Goal: Task Accomplishment & Management: Manage account settings

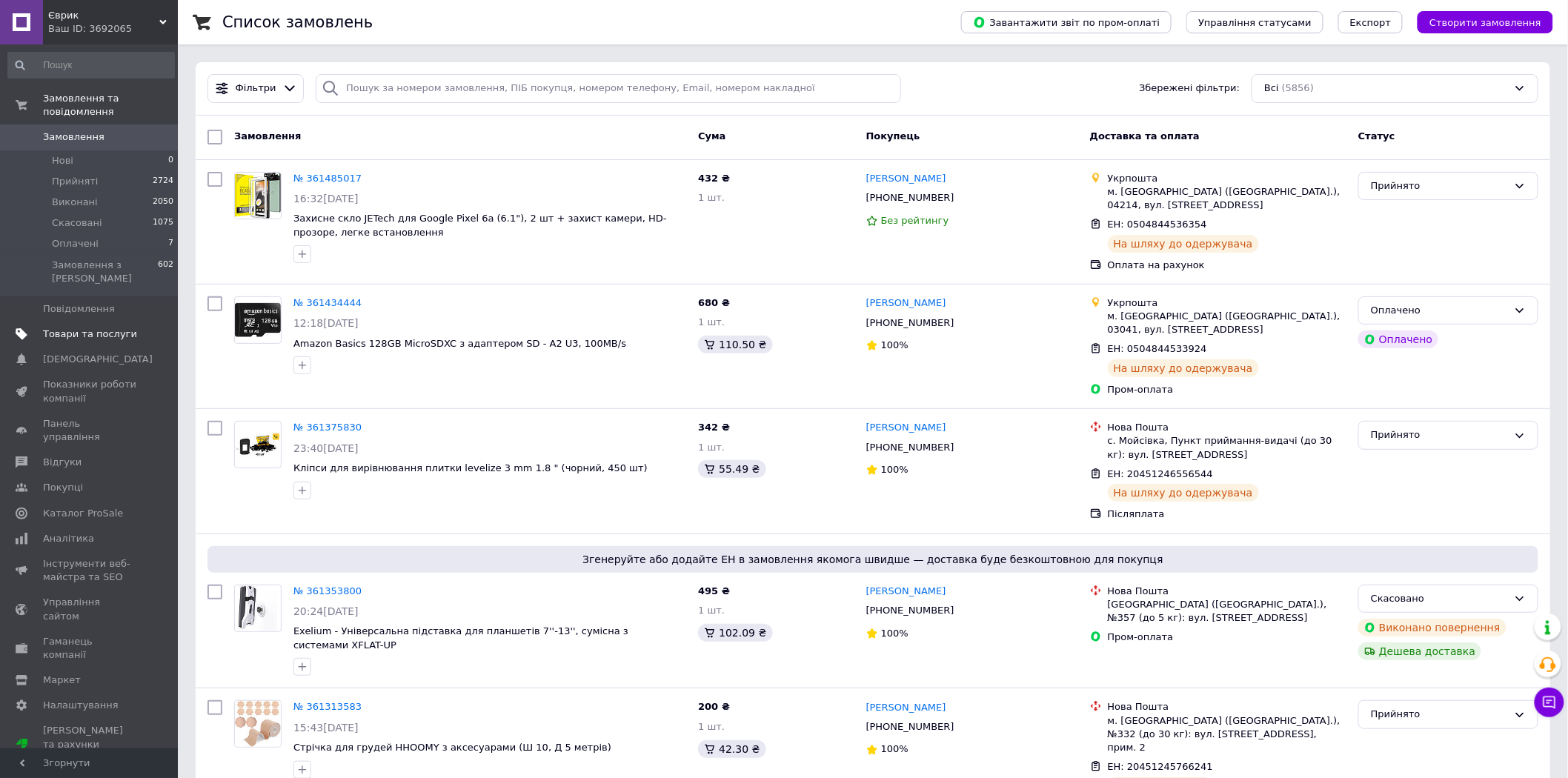
click at [97, 328] on span "Товари та послуги" at bounding box center [90, 335] width 94 height 14
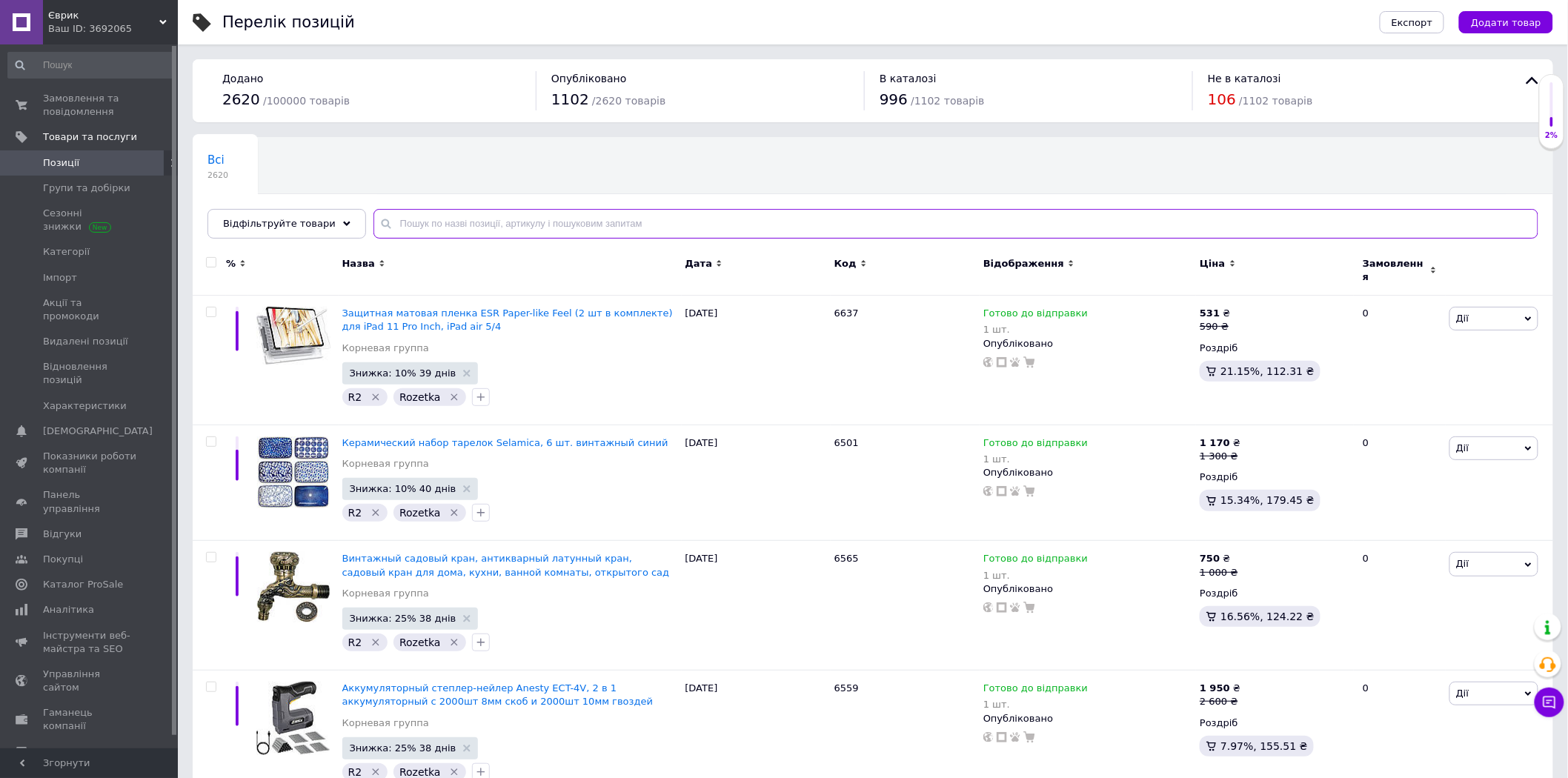
click at [428, 224] on input "text" at bounding box center [955, 223] width 1165 height 30
paste input "5509"
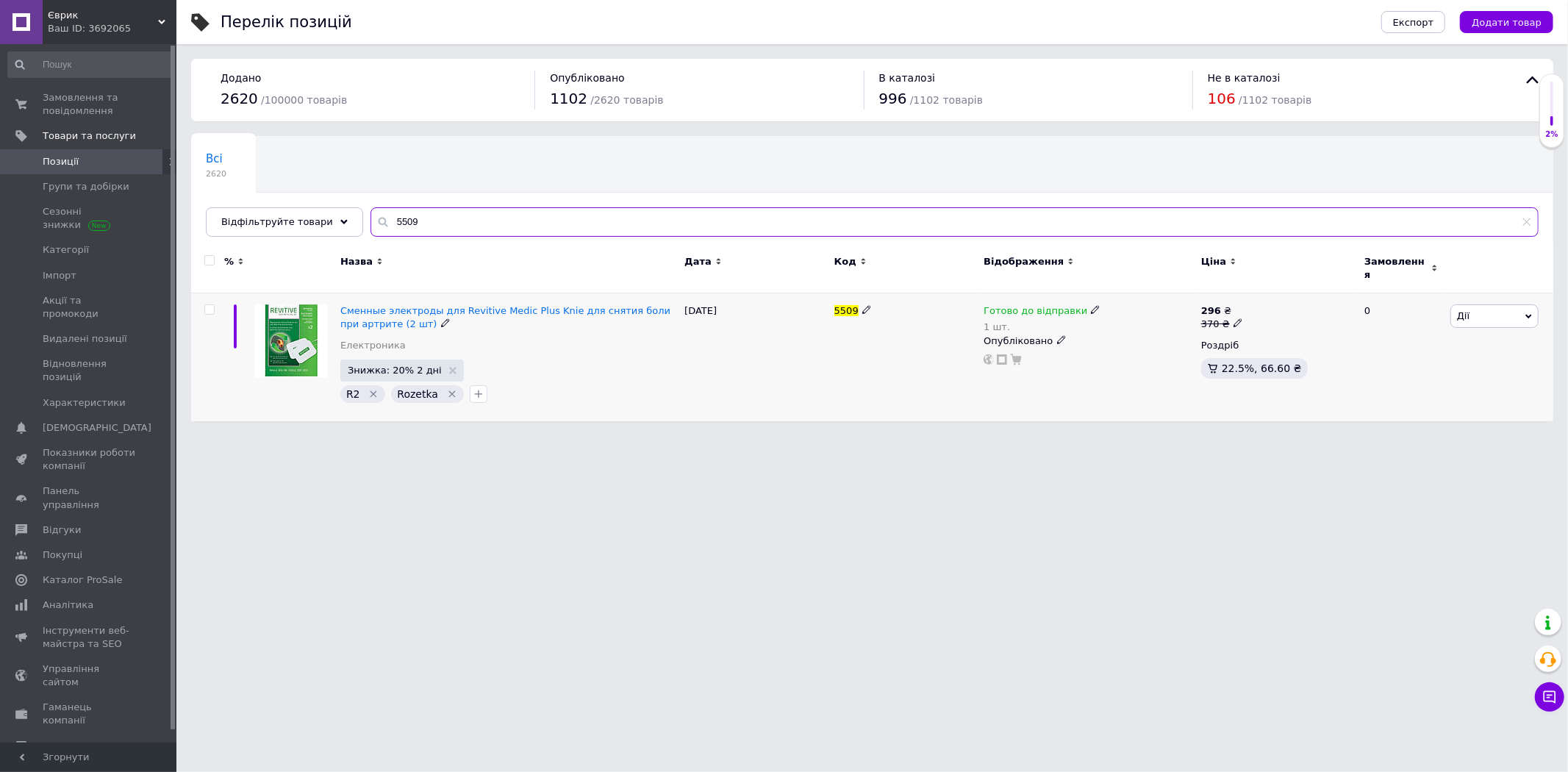
type input "5509"
click at [1001, 305] on span "Готово до відправки" at bounding box center [1036, 313] width 104 height 15
click at [1131, 354] on li "Немає в наявності" at bounding box center [1171, 364] width 140 height 20
click at [1113, 343] on input "1" at bounding box center [1156, 357] width 112 height 30
drag, startPoint x: 1112, startPoint y: 347, endPoint x: 1130, endPoint y: 343, distance: 18.4
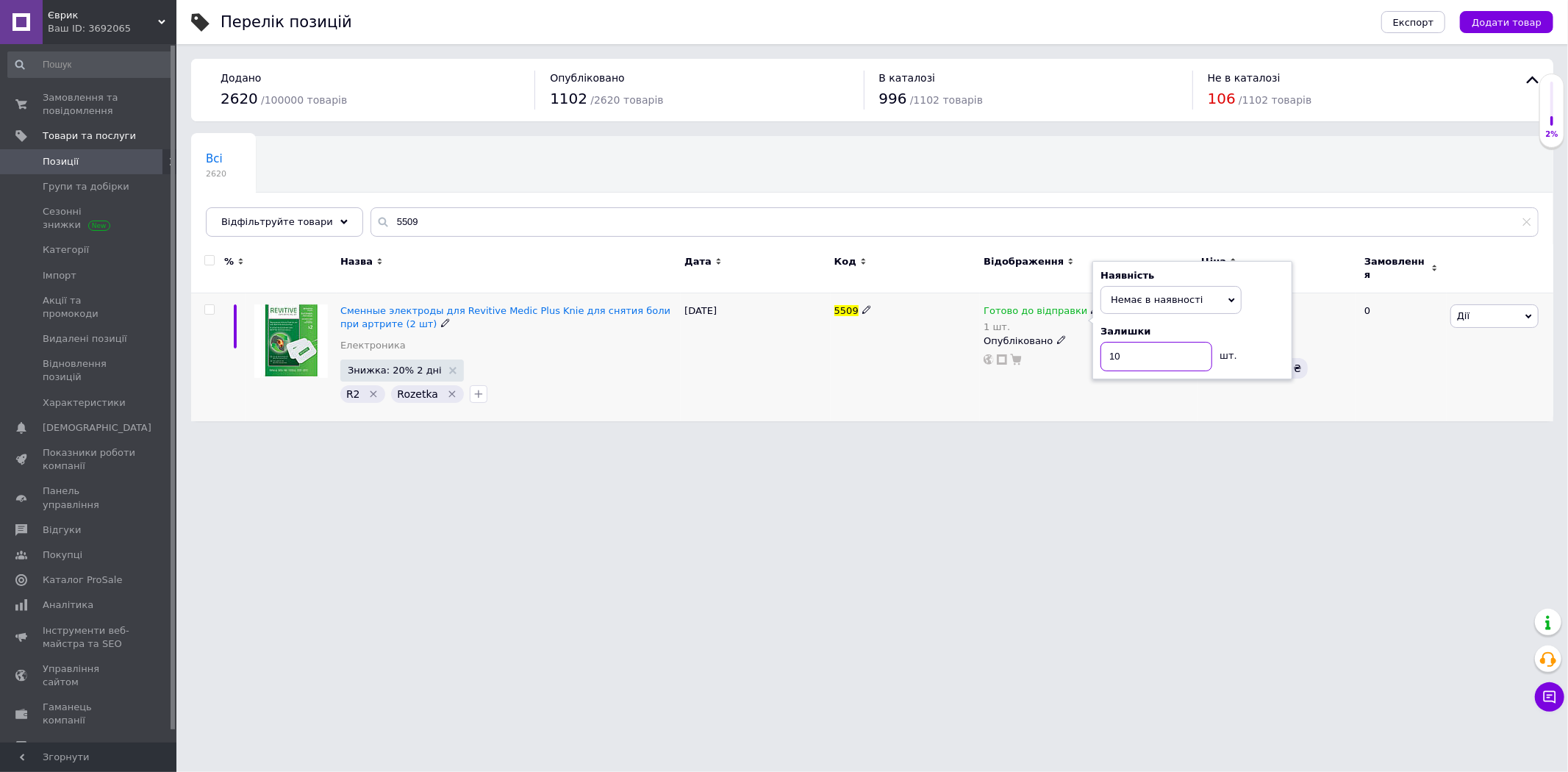
click at [1130, 343] on input "10" at bounding box center [1156, 357] width 112 height 30
drag, startPoint x: 1127, startPoint y: 348, endPoint x: 1105, endPoint y: 343, distance: 22.6
click at [1105, 343] on input "10" at bounding box center [1156, 357] width 112 height 30
type input "0"
click at [1045, 436] on html "Єврик Ваш ID: 3692065 Сайт [PERSON_NAME] покупця Перевірити стан системи Сторін…" at bounding box center [784, 217] width 1568 height 436
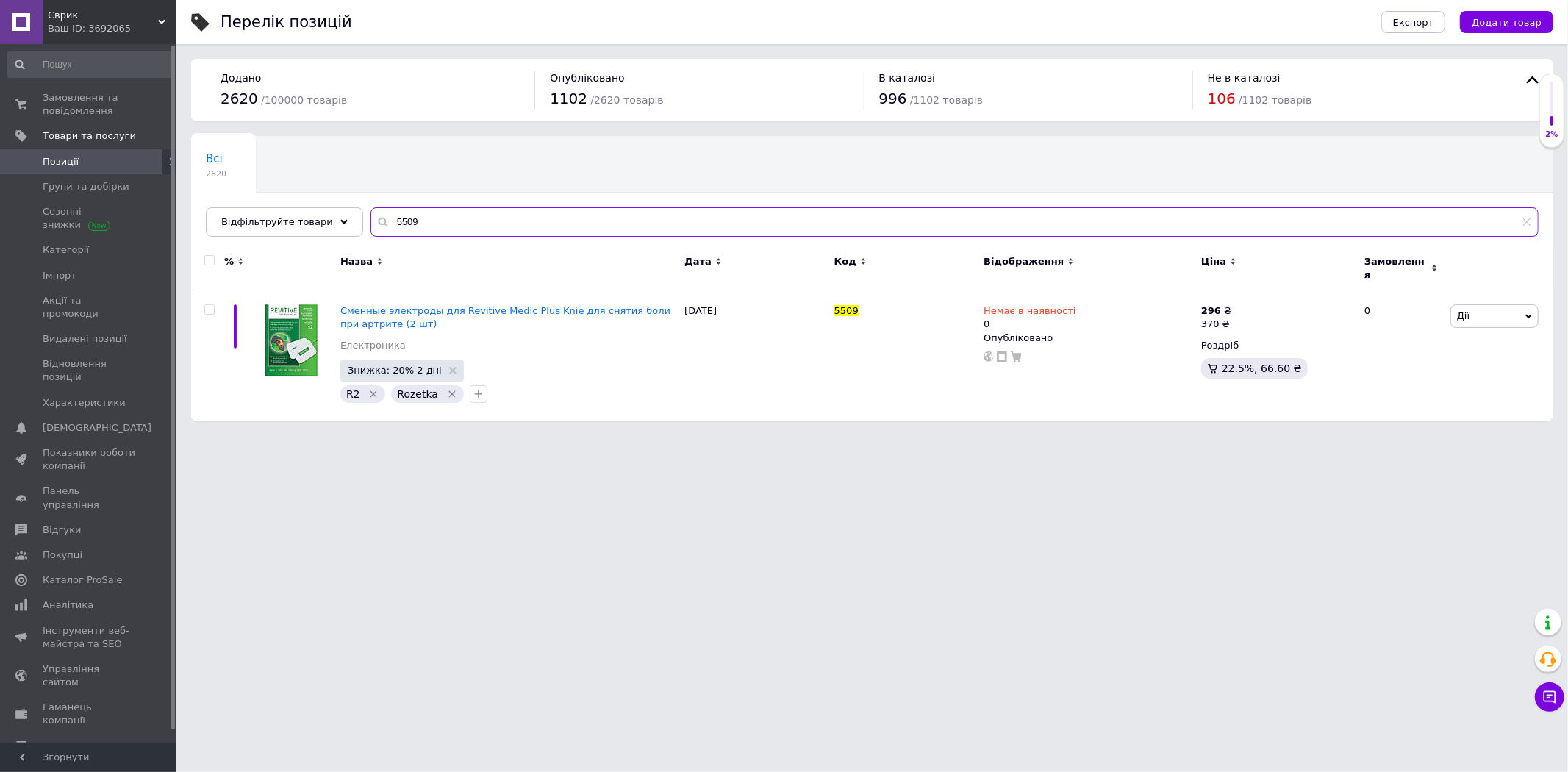
drag, startPoint x: 412, startPoint y: 217, endPoint x: 357, endPoint y: 211, distance: 55.3
click at [370, 211] on input "5509" at bounding box center [954, 222] width 1168 height 30
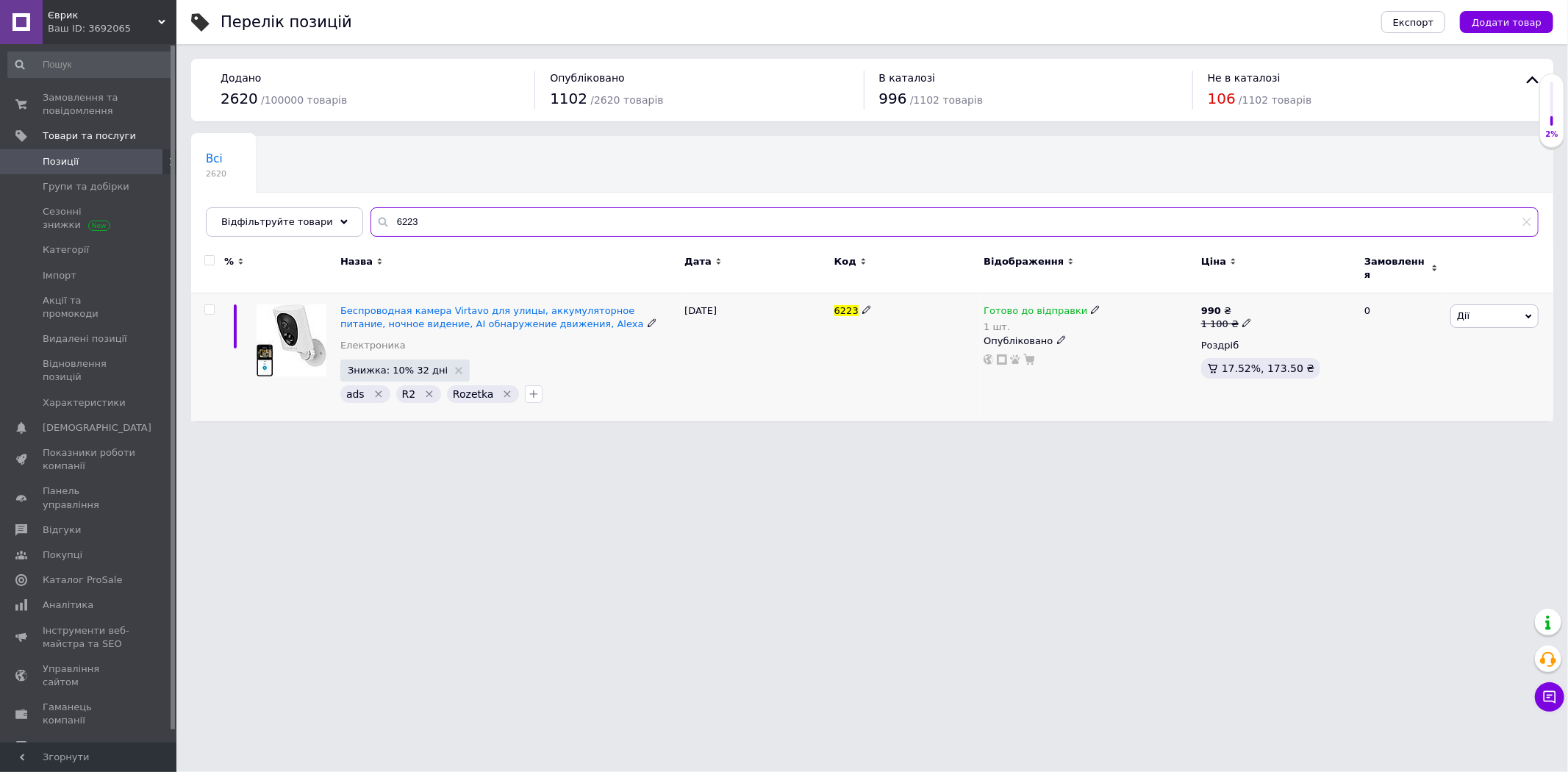
type input "6223"
click at [1031, 305] on span "Готово до відправки" at bounding box center [1036, 313] width 104 height 15
click at [1155, 354] on li "Немає в наявності" at bounding box center [1171, 364] width 140 height 20
drag, startPoint x: 1134, startPoint y: 346, endPoint x: 1103, endPoint y: 348, distance: 31.1
click at [1103, 347] on input "1" at bounding box center [1156, 357] width 112 height 30
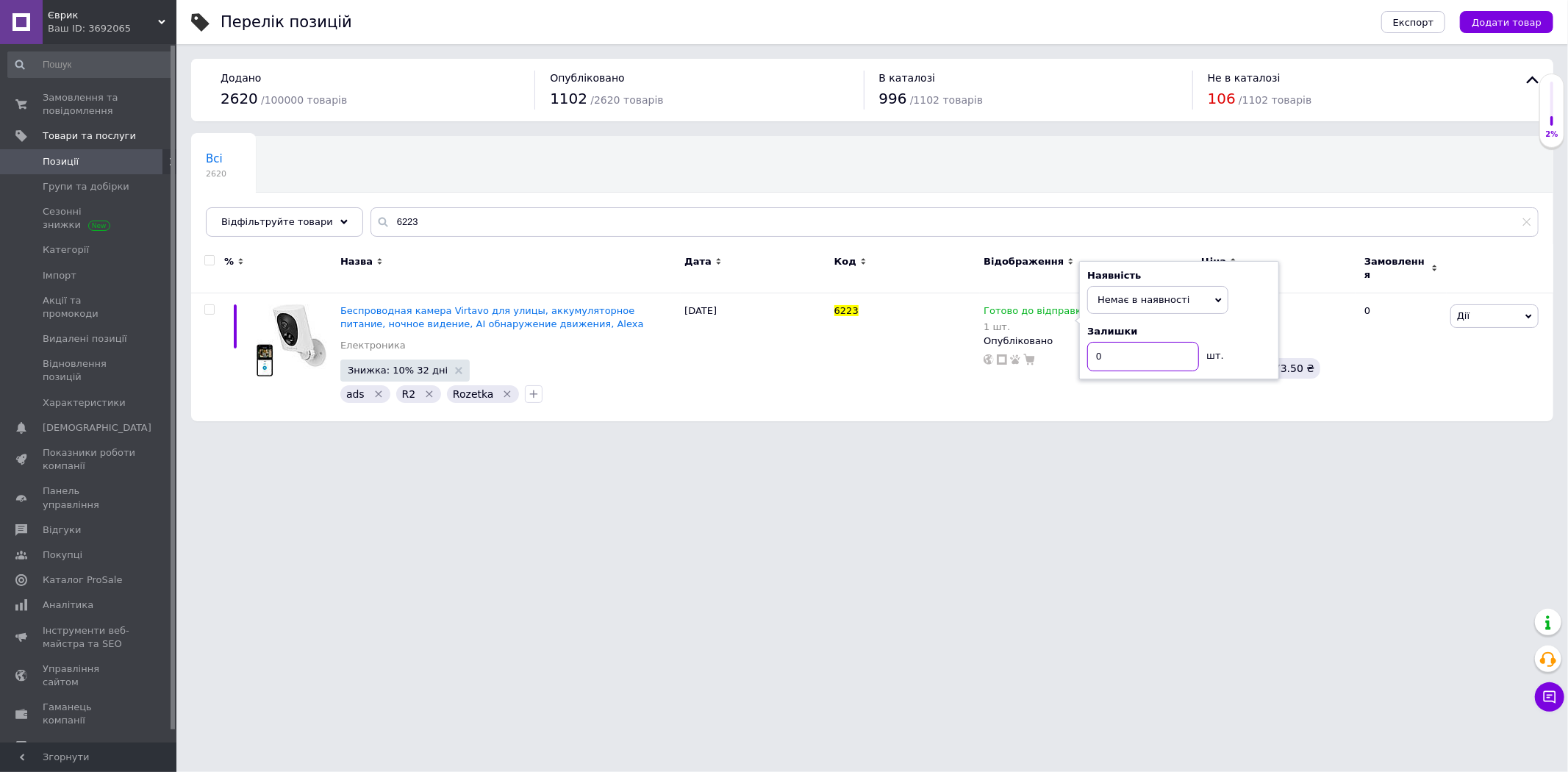
type input "0"
click at [1082, 436] on html "Єврик Ваш ID: 3692065 Сайт [PERSON_NAME] покупця Перевірити стан системи Сторін…" at bounding box center [784, 217] width 1568 height 436
